Goal: Task Accomplishment & Management: Use online tool/utility

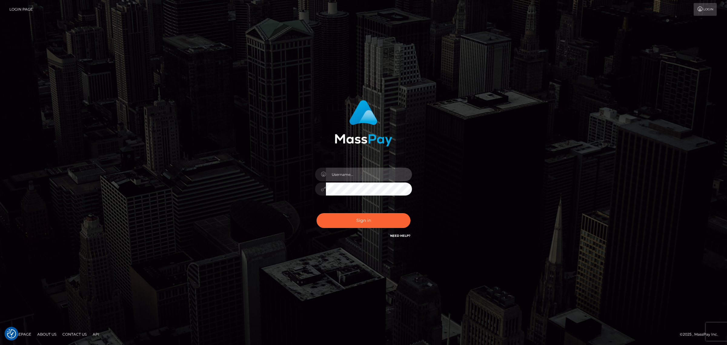
type input "Angelo.Xcite"
click at [360, 231] on div "Sign in Need Help?" at bounding box center [363, 222] width 106 height 27
click at [365, 224] on button "Sign in" at bounding box center [363, 220] width 94 height 15
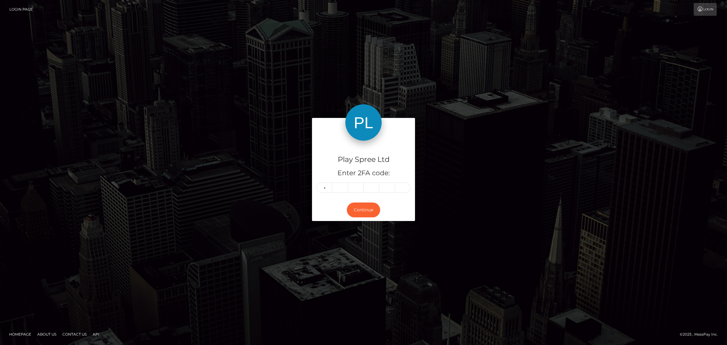
type input "8"
type input "0"
type input "2"
type input "8"
type input "2"
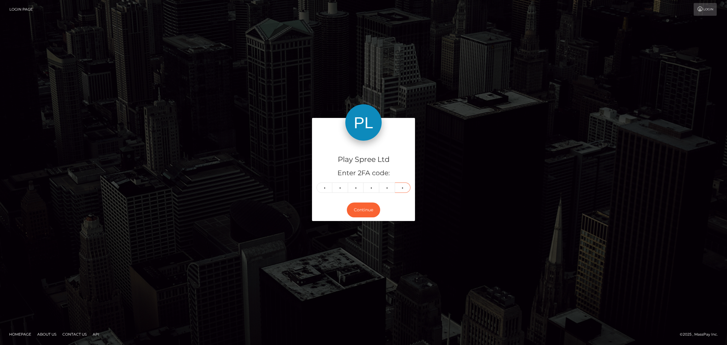
type input "2"
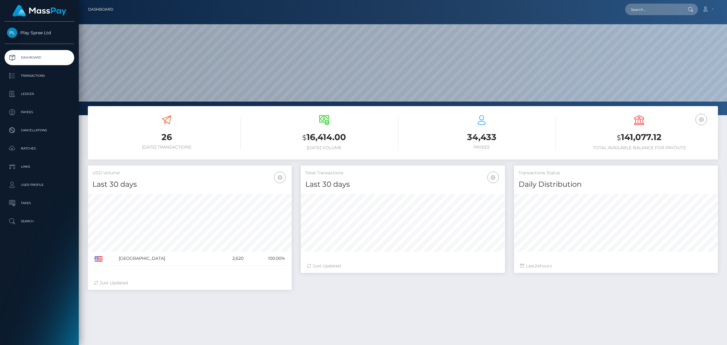
scroll to position [107, 204]
click at [38, 151] on p "Batches" at bounding box center [39, 148] width 65 height 9
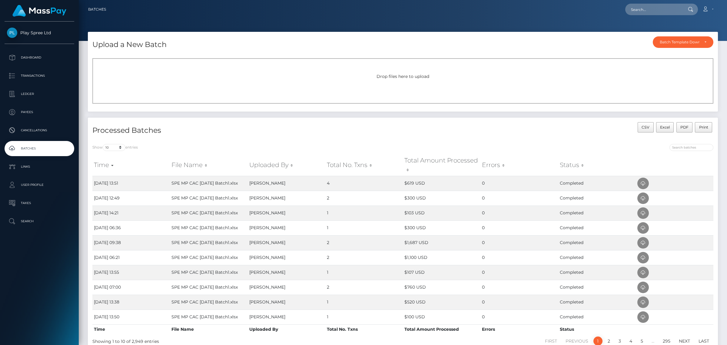
click at [419, 38] on div "Upload a New Batch Batch Template Download AED payout ARS payout AUD payout BRL…" at bounding box center [403, 43] width 630 height 22
click at [420, 96] on div "Drop files here to upload" at bounding box center [402, 80] width 621 height 45
click at [642, 182] on icon at bounding box center [642, 184] width 7 height 8
